Goal: Check status: Check status

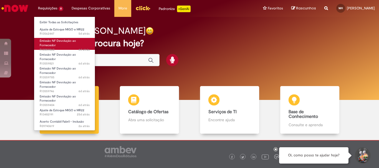
click at [52, 45] on span "Emissão NF Devolução ao Fornecedor" at bounding box center [58, 43] width 36 height 9
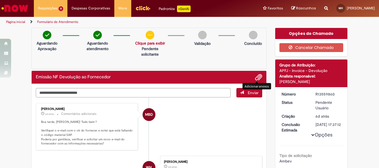
click at [255, 75] on span "Adicionar anexos" at bounding box center [258, 77] width 7 height 7
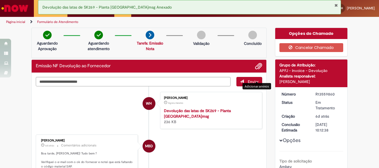
click at [335, 5] on button "Fechar Notificação" at bounding box center [336, 5] width 4 height 4
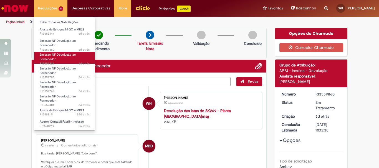
click at [54, 59] on span "Emissão NF Devolução ao Fornecedor" at bounding box center [58, 57] width 36 height 9
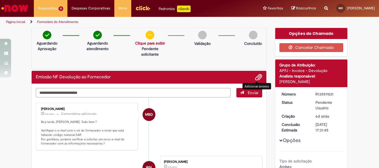
click at [255, 78] on span "Adicionar anexos" at bounding box center [258, 77] width 7 height 7
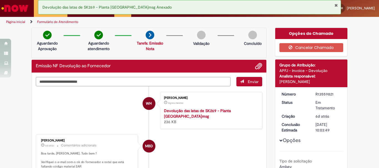
click at [337, 4] on button "Fechar Notificação" at bounding box center [336, 5] width 4 height 4
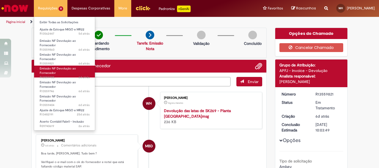
click at [61, 75] on link "Emissão NF Devolução ao Fornecedor 6d atrás 6 dias atrás R13559785" at bounding box center [64, 72] width 61 height 12
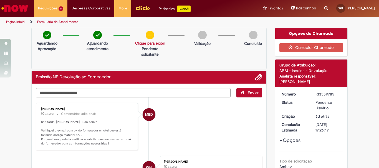
click at [256, 33] on div "Concluído" at bounding box center [253, 40] width 26 height 18
click at [258, 76] on span "Adicionar anexos" at bounding box center [258, 77] width 7 height 7
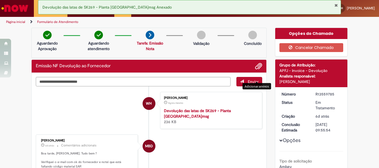
click at [338, 6] on div "Devolução das latas de SK269 - Planta [GEOGRAPHIC_DATA]msg Anexado" at bounding box center [189, 7] width 303 height 14
click at [337, 5] on button "Fechar Notificação" at bounding box center [336, 5] width 4 height 4
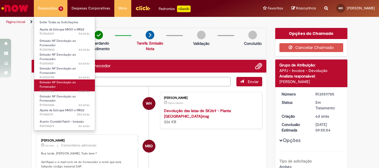
click at [57, 87] on link "Emissão NF Devolução ao Fornecedor 6d atrás 6 dias atrás R13559746" at bounding box center [64, 86] width 61 height 12
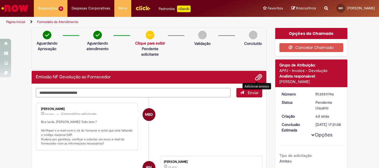
click at [258, 77] on span "Adicionar anexos" at bounding box center [258, 77] width 7 height 7
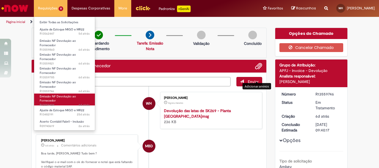
click at [62, 103] on span "6d atrás 6 dias atrás R13559404" at bounding box center [65, 105] width 50 height 4
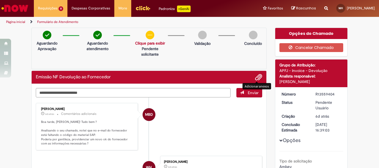
click at [257, 78] on span "Adicionar anexos" at bounding box center [258, 77] width 7 height 7
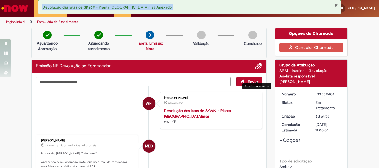
click at [337, 4] on button "Fechar Notificação" at bounding box center [336, 5] width 4 height 4
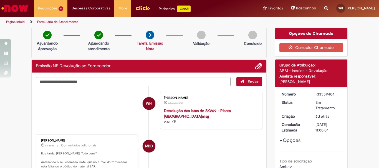
click at [195, 144] on li "MBD [PERSON_NAME] 6d atrás 6 dias atrás Comentários adicionais Boa tarde, [PERS…" at bounding box center [149, 158] width 226 height 47
